Goal: Information Seeking & Learning: Learn about a topic

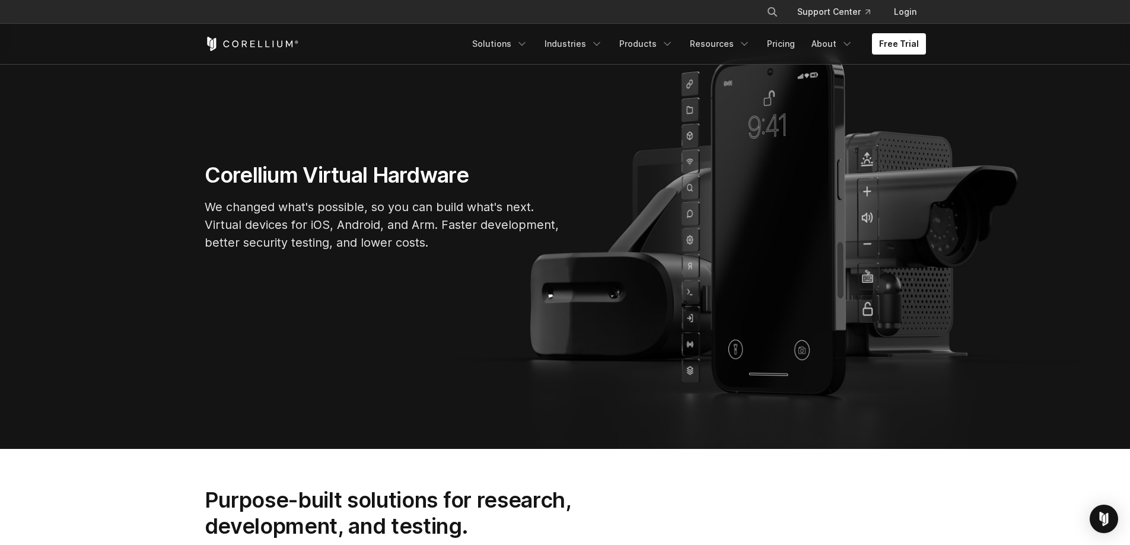
scroll to position [119, 0]
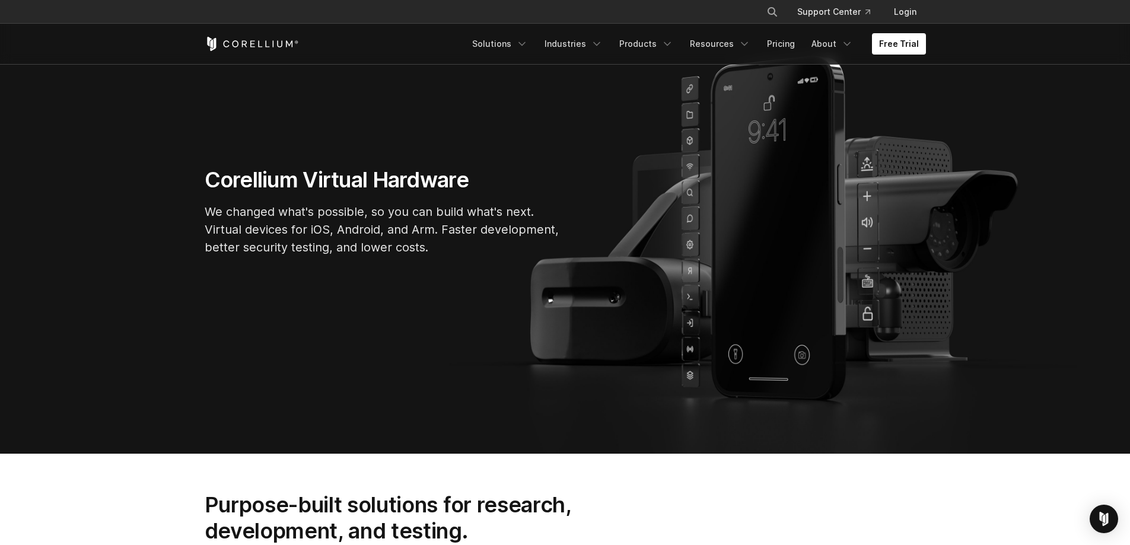
click at [403, 218] on p "We changed what's possible, so you can build what's next. Virtual devices for i…" at bounding box center [383, 229] width 356 height 53
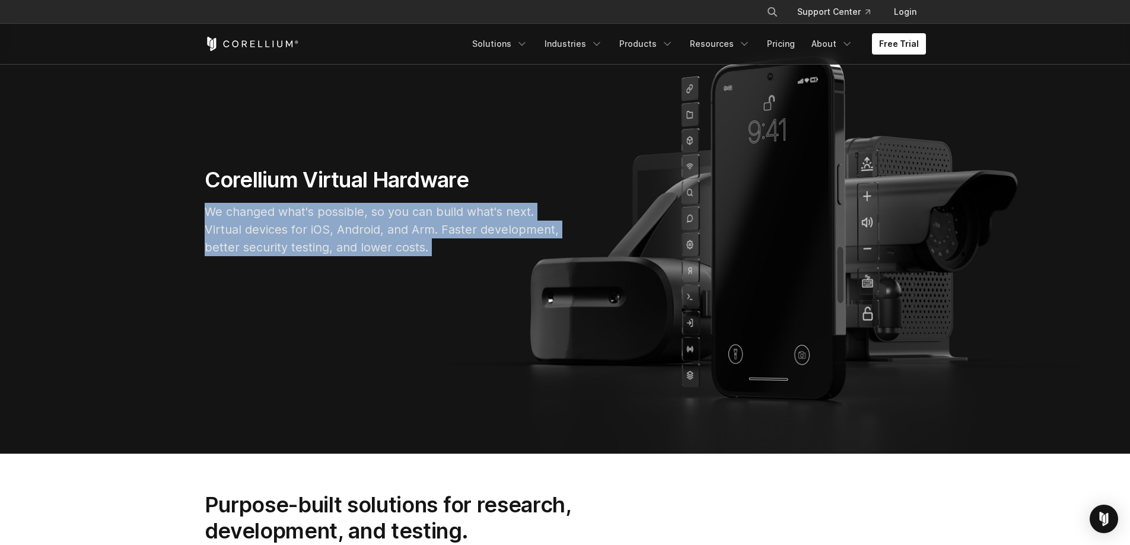
click at [403, 218] on p "We changed what's possible, so you can build what's next. Virtual devices for i…" at bounding box center [383, 229] width 356 height 53
click at [398, 230] on p "We changed what's possible, so you can build what's next. Virtual devices for i…" at bounding box center [383, 229] width 356 height 53
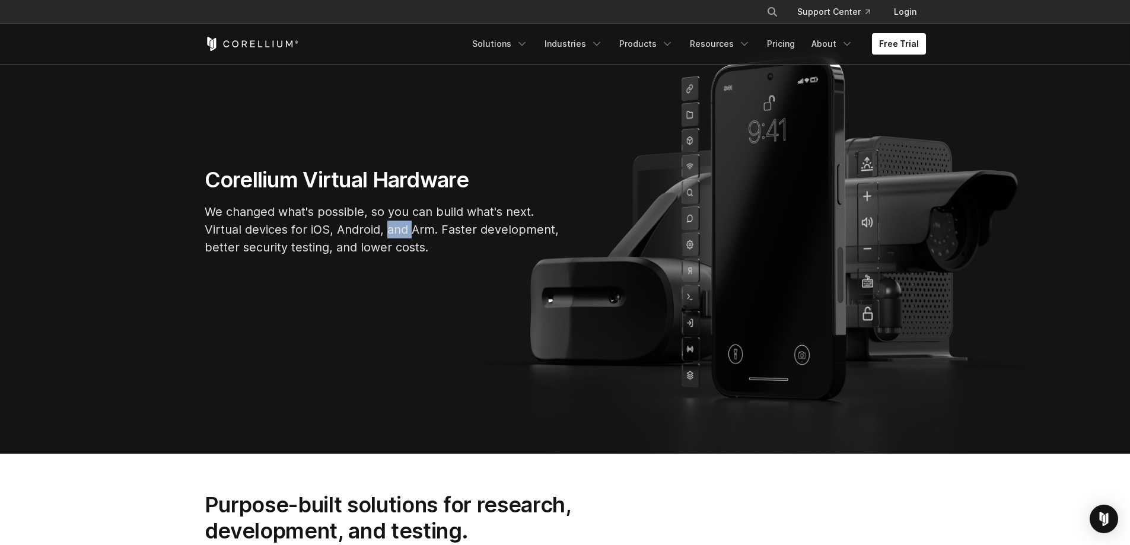
click at [398, 230] on p "We changed what's possible, so you can build what's next. Virtual devices for i…" at bounding box center [383, 229] width 356 height 53
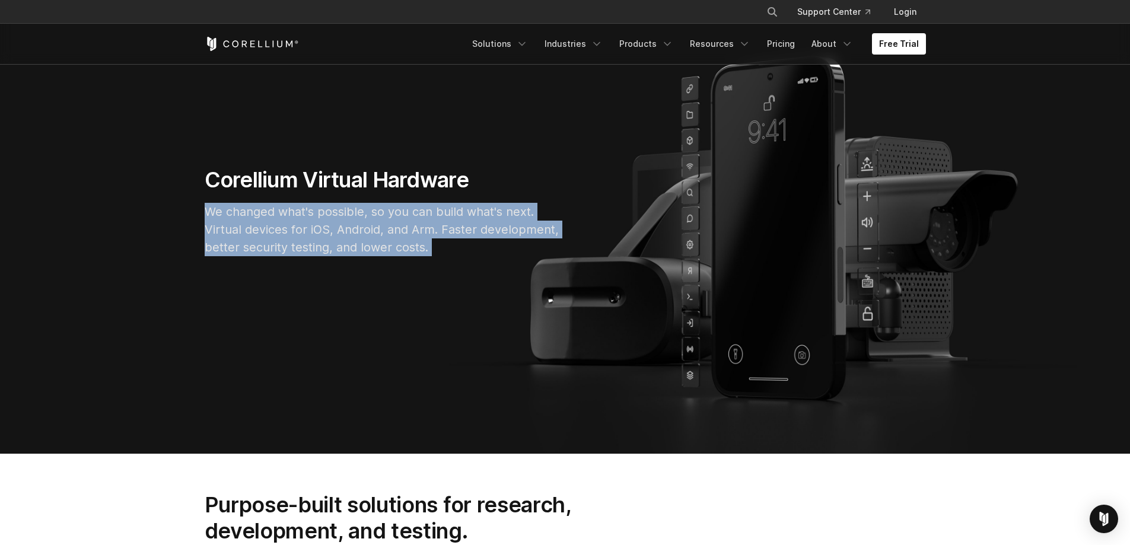
click at [398, 230] on p "We changed what's possible, so you can build what's next. Virtual devices for i…" at bounding box center [383, 229] width 356 height 53
click at [388, 238] on p "We changed what's possible, so you can build what's next. Virtual devices for i…" at bounding box center [383, 229] width 356 height 53
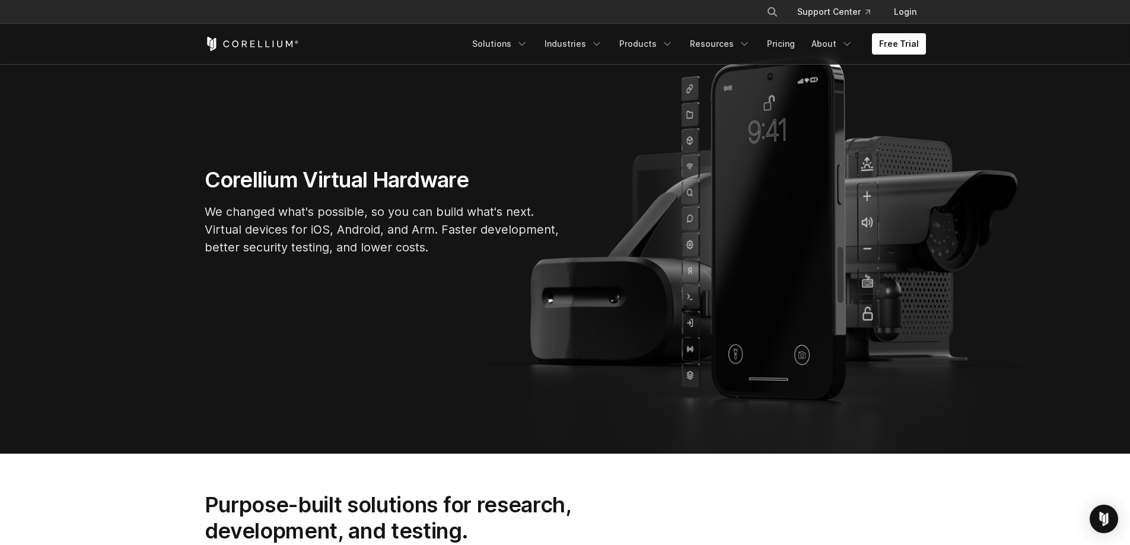
click at [393, 228] on p "We changed what's possible, so you can build what's next. Virtual devices for i…" at bounding box center [383, 229] width 356 height 53
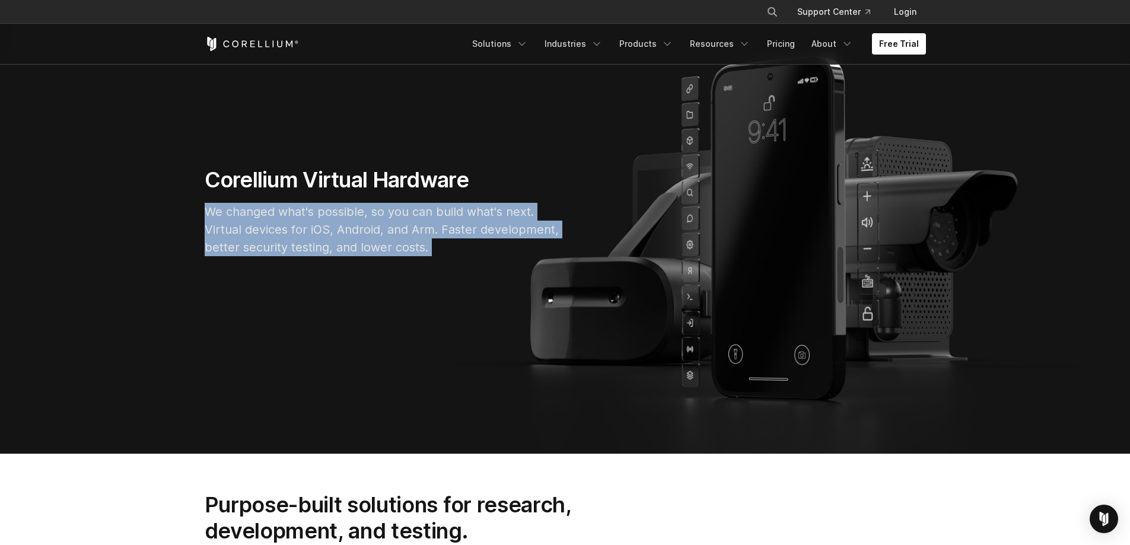
click at [393, 228] on p "We changed what's possible, so you can build what's next. Virtual devices for i…" at bounding box center [383, 229] width 356 height 53
click at [387, 242] on p "We changed what's possible, so you can build what's next. Virtual devices for i…" at bounding box center [383, 229] width 356 height 53
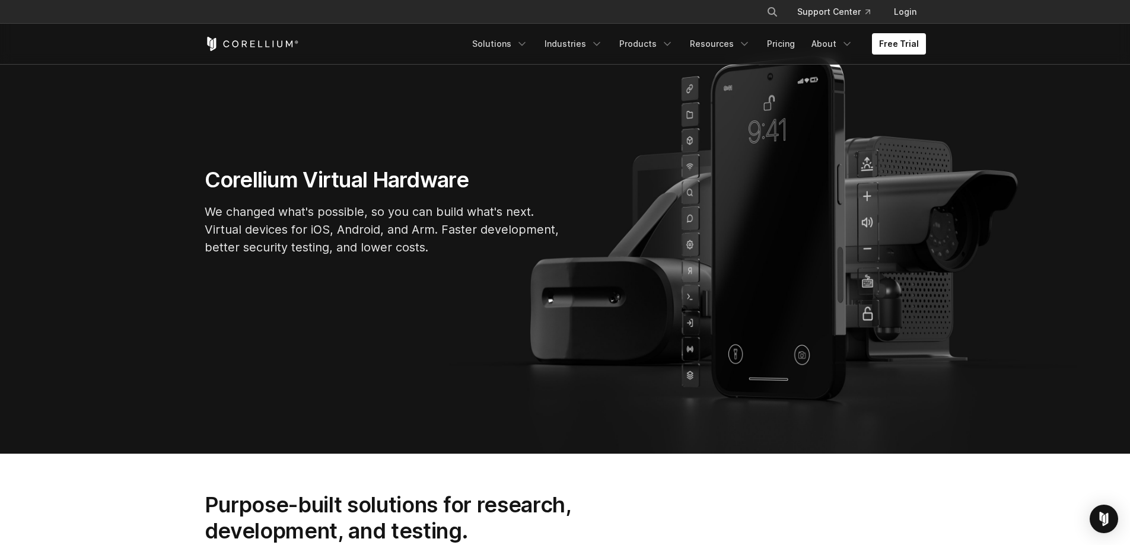
click at [387, 230] on p "We changed what's possible, so you can build what's next. Virtual devices for i…" at bounding box center [383, 229] width 356 height 53
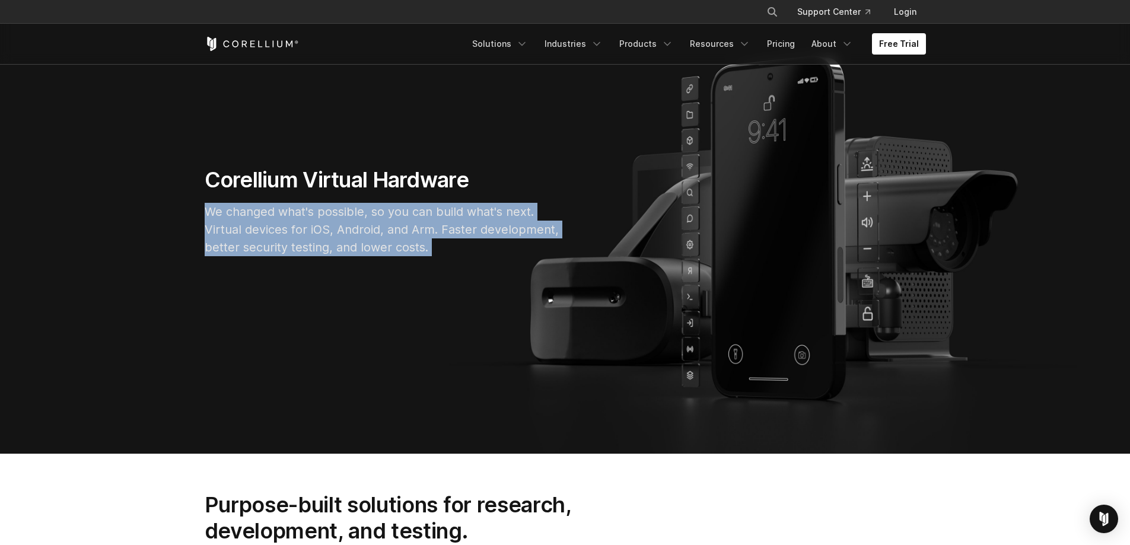
click at [387, 230] on p "We changed what's possible, so you can build what's next. Virtual devices for i…" at bounding box center [383, 229] width 356 height 53
click at [380, 244] on p "We changed what's possible, so you can build what's next. Virtual devices for i…" at bounding box center [383, 229] width 356 height 53
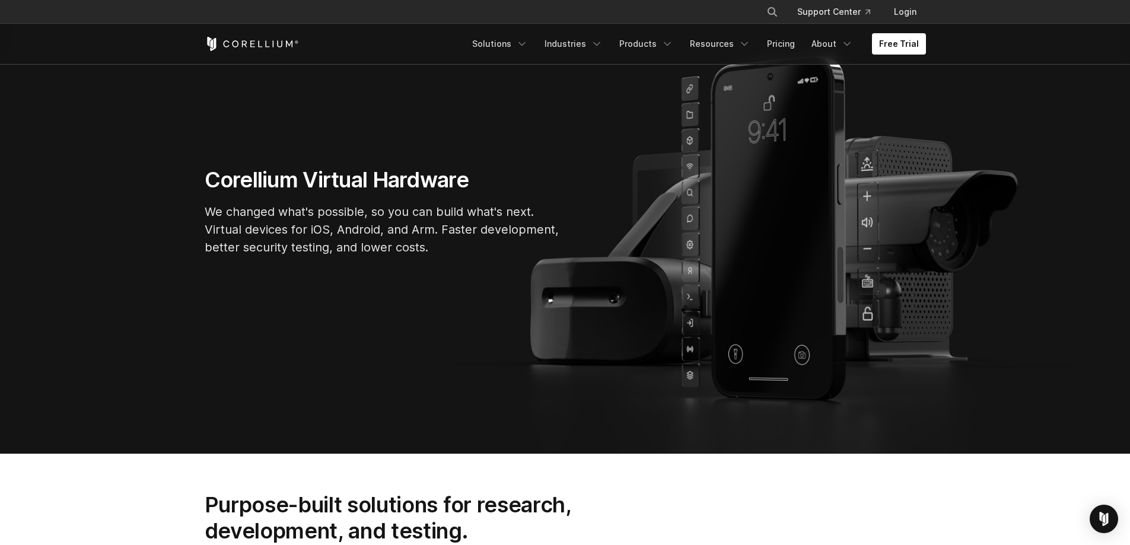
click at [389, 231] on p "We changed what's possible, so you can build what's next. Virtual devices for i…" at bounding box center [383, 229] width 356 height 53
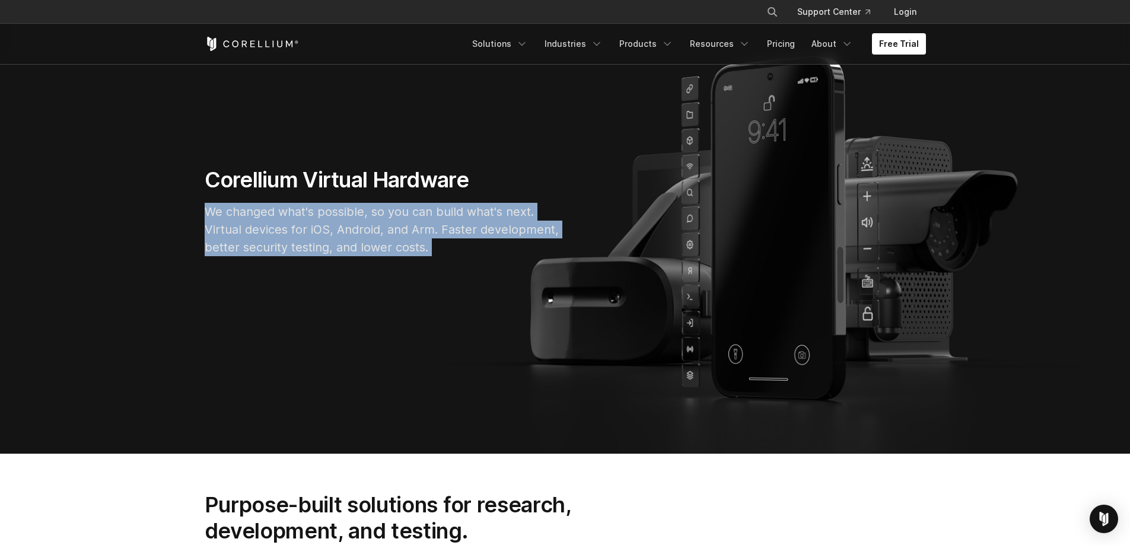
click at [389, 231] on p "We changed what's possible, so you can build what's next. Virtual devices for i…" at bounding box center [383, 229] width 356 height 53
click at [385, 244] on p "We changed what's possible, so you can build what's next. Virtual devices for i…" at bounding box center [383, 229] width 356 height 53
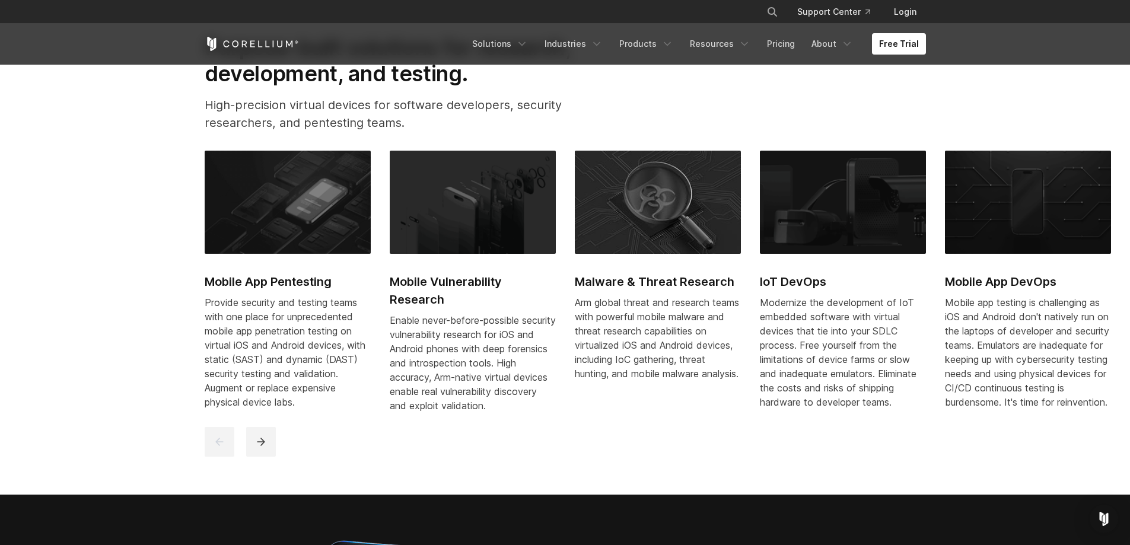
scroll to position [652, 0]
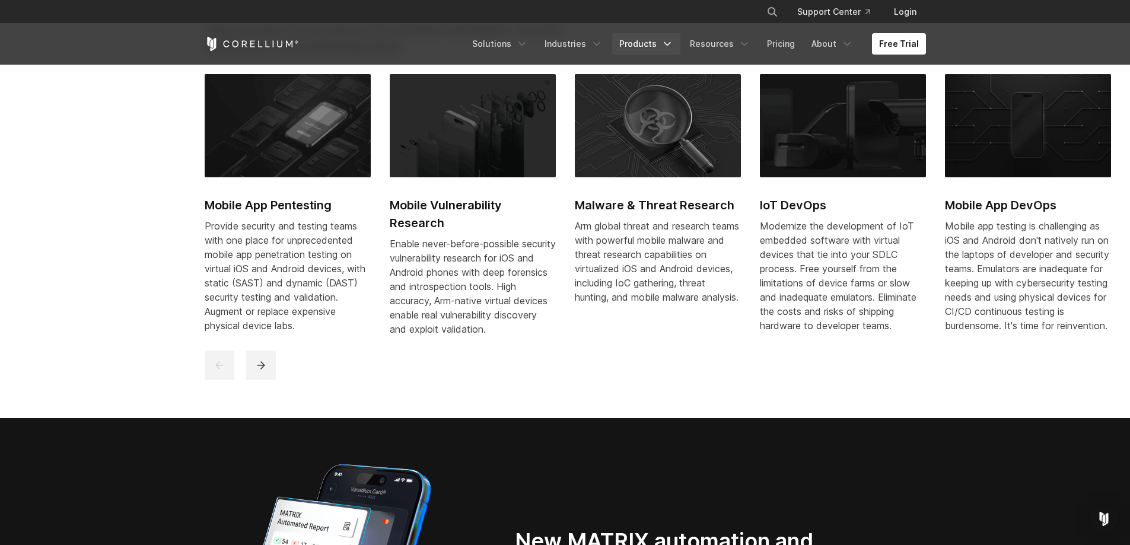
click at [673, 42] on icon "Navigation Menu" at bounding box center [667, 44] width 12 height 12
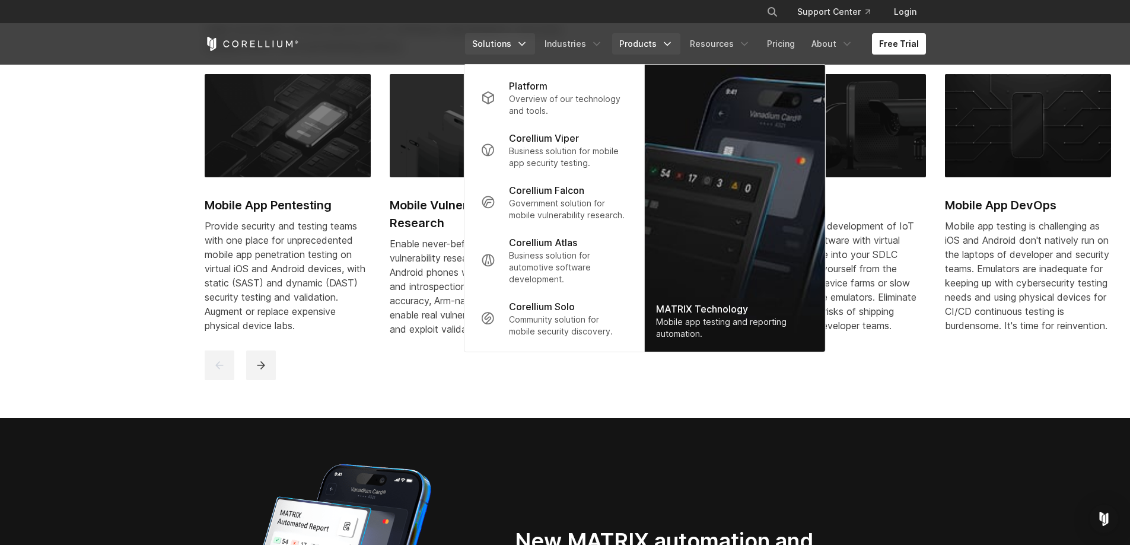
click at [528, 38] on icon "Navigation Menu" at bounding box center [522, 44] width 12 height 12
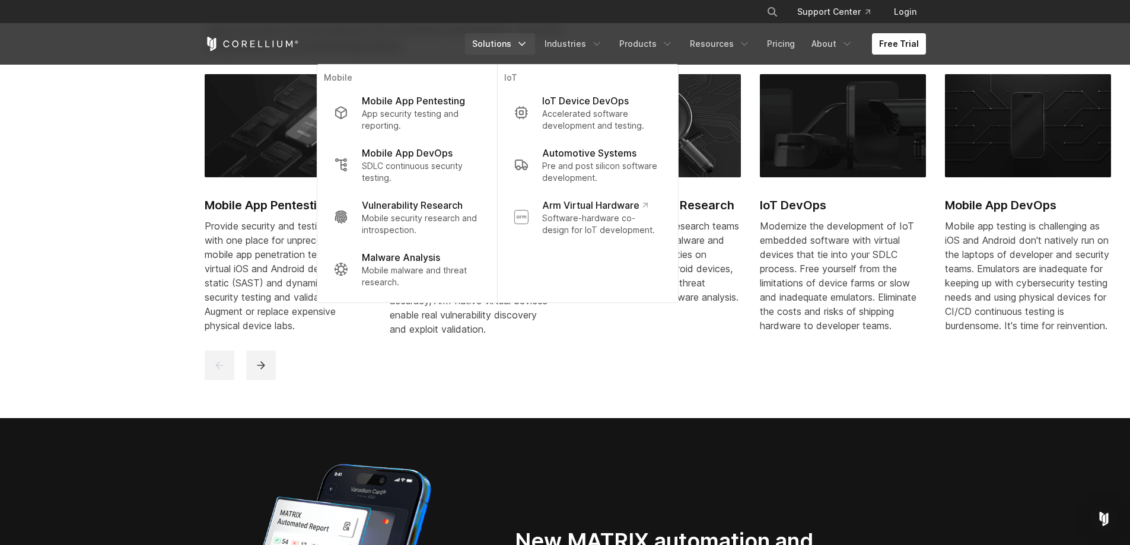
click at [528, 38] on icon "Navigation Menu" at bounding box center [522, 44] width 12 height 12
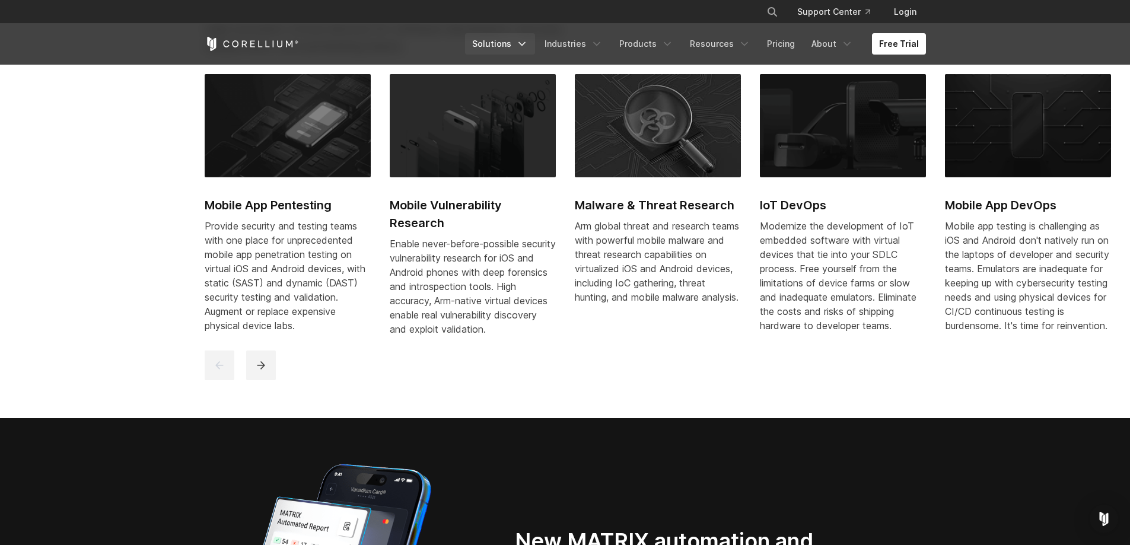
click at [528, 38] on icon "Navigation Menu" at bounding box center [522, 44] width 12 height 12
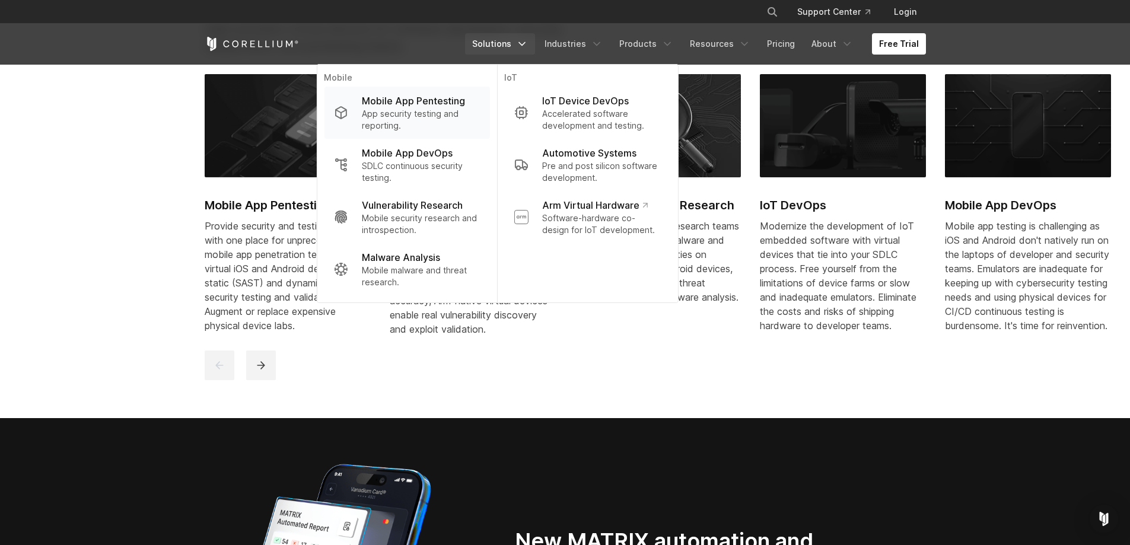
click at [463, 112] on p "App security testing and reporting." at bounding box center [421, 120] width 118 height 24
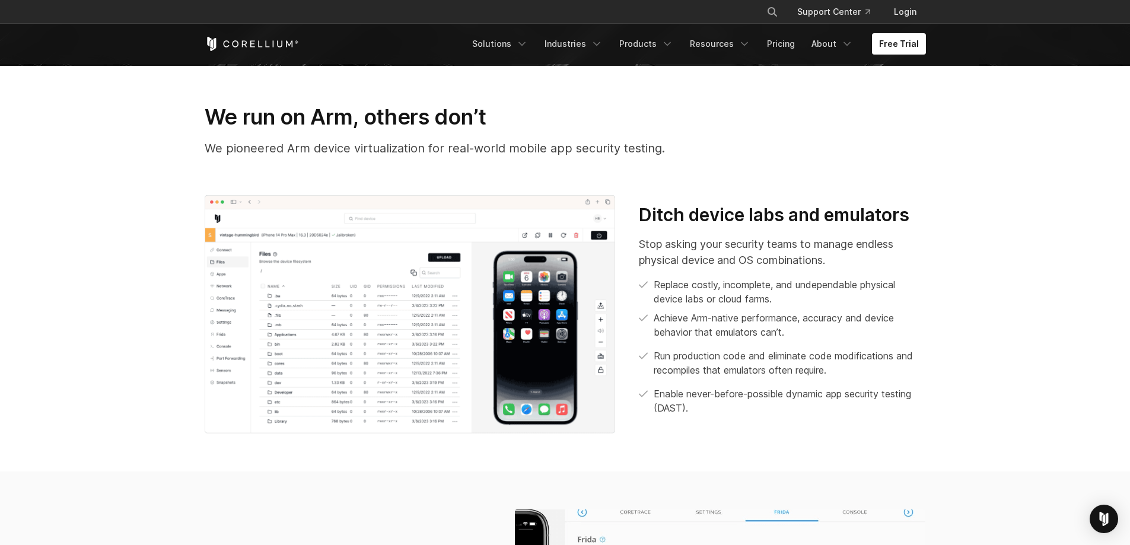
scroll to position [474, 0]
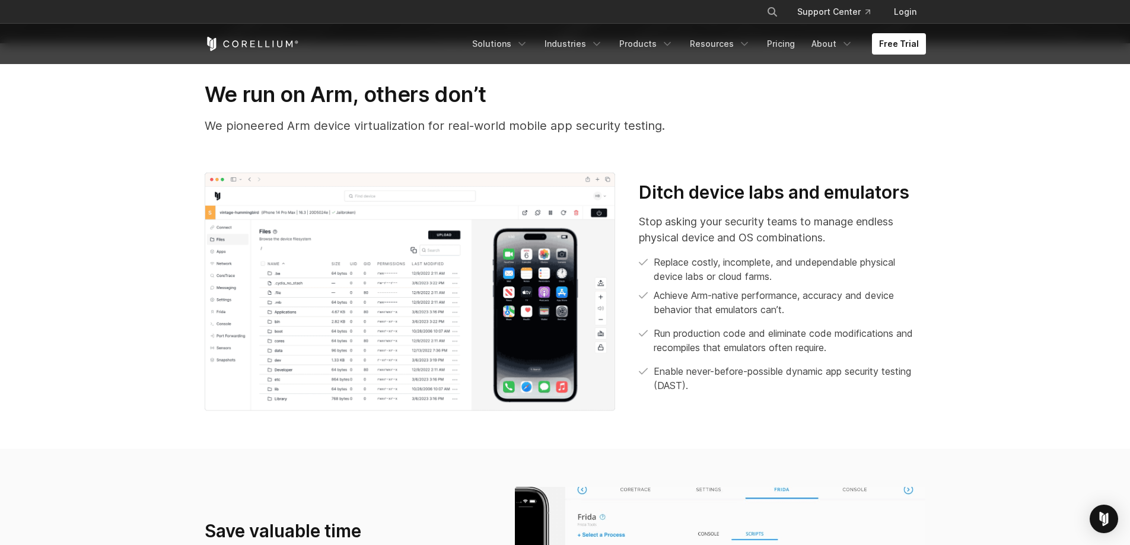
click at [706, 225] on p "Stop asking your security teams to manage endless physical device and OS combin…" at bounding box center [782, 229] width 286 height 32
click at [715, 259] on p "Replace costly, incomplete, and undependable physical device labs or cloud farm…" at bounding box center [790, 269] width 272 height 28
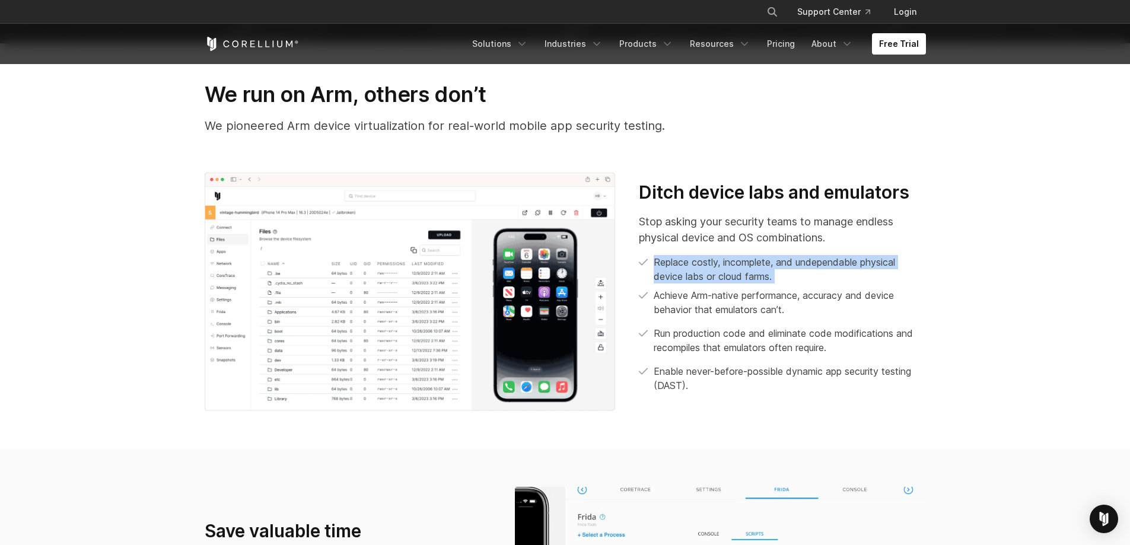
click at [715, 259] on p "Replace costly, incomplete, and undependable physical device labs or cloud farm…" at bounding box center [790, 269] width 272 height 28
click at [712, 295] on p "Achieve Arm-native performance, accuracy and device behavior that emulators can…" at bounding box center [790, 302] width 272 height 28
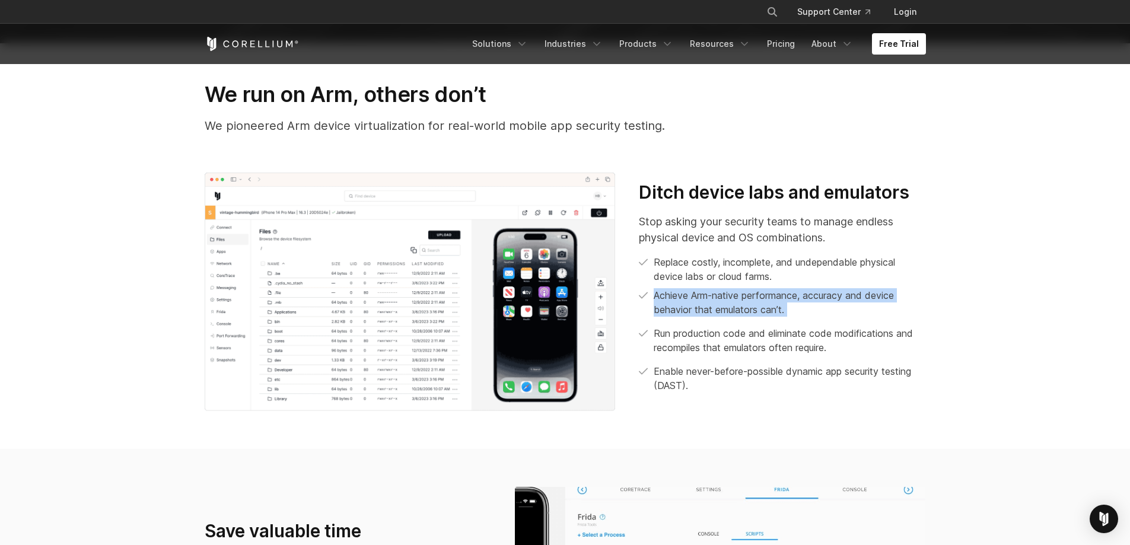
click at [712, 295] on p "Achieve Arm-native performance, accuracy and device behavior that emulators can…" at bounding box center [790, 302] width 272 height 28
click at [711, 311] on p "Achieve Arm-native performance, accuracy and device behavior that emulators can…" at bounding box center [790, 302] width 272 height 28
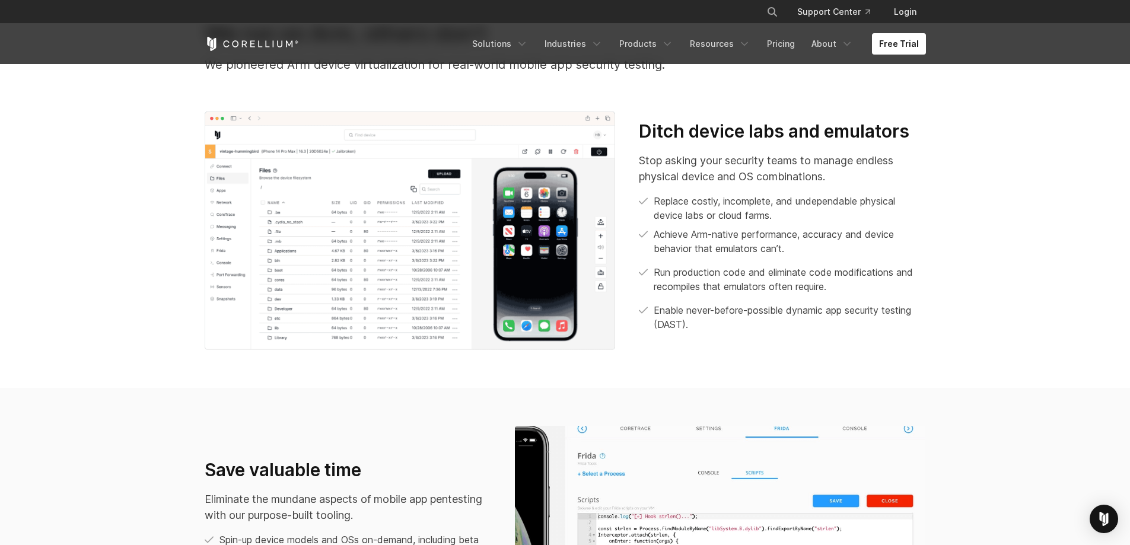
scroll to position [830, 0]
